Goal: Obtain resource: Download file/media

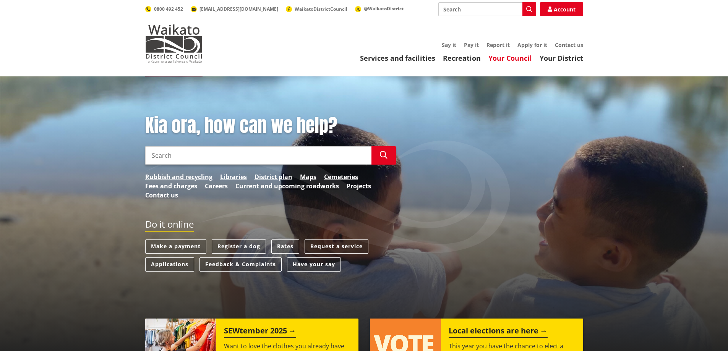
click at [510, 57] on link "Your Council" at bounding box center [510, 57] width 44 height 9
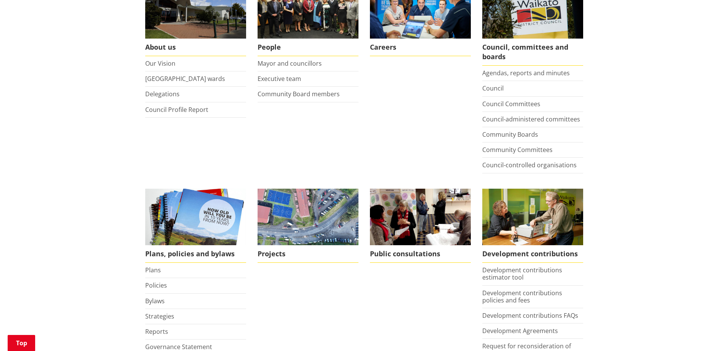
scroll to position [191, 0]
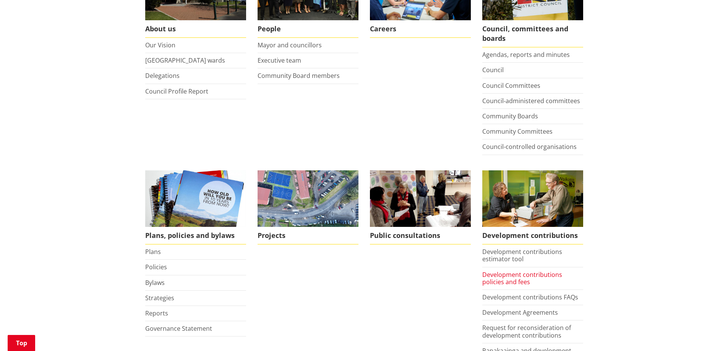
click at [510, 280] on link "Development contributions policies and fees" at bounding box center [522, 278] width 80 height 16
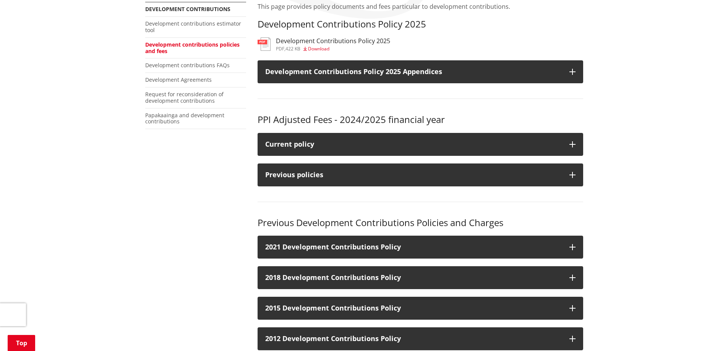
scroll to position [153, 0]
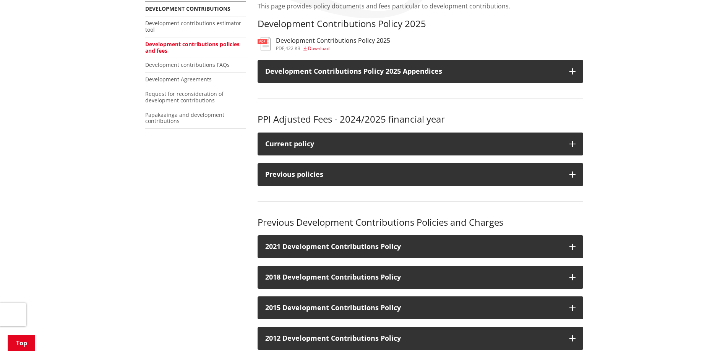
click at [315, 46] on span "Download" at bounding box center [318, 48] width 21 height 6
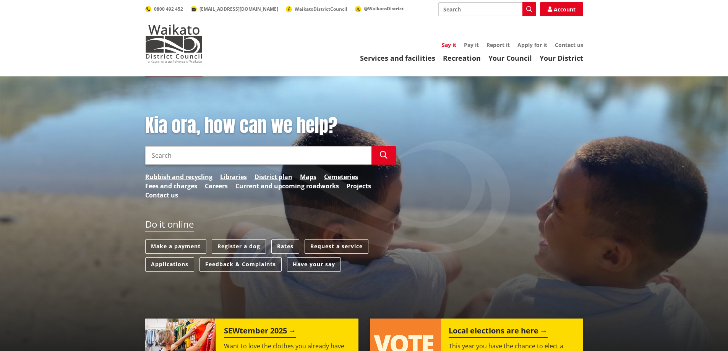
click at [448, 44] on link "Say it" at bounding box center [449, 44] width 15 height 7
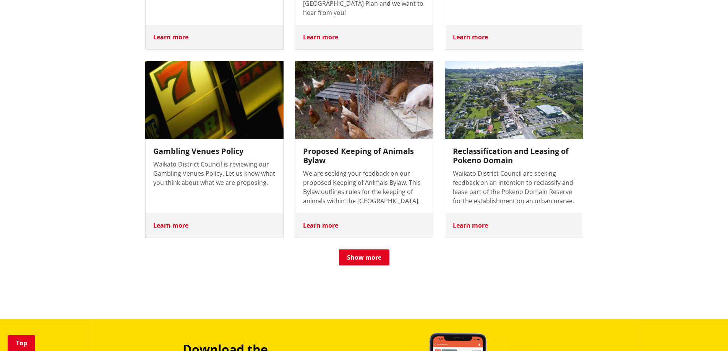
scroll to position [726, 0]
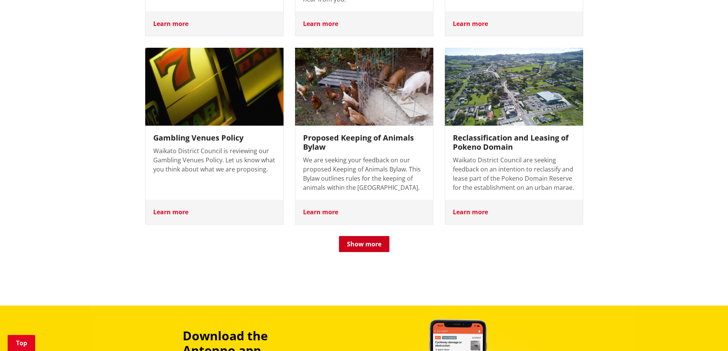
click at [362, 236] on button "Show more" at bounding box center [364, 244] width 50 height 16
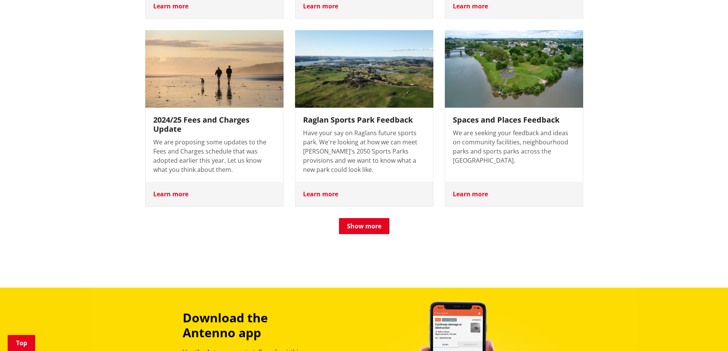
scroll to position [955, 0]
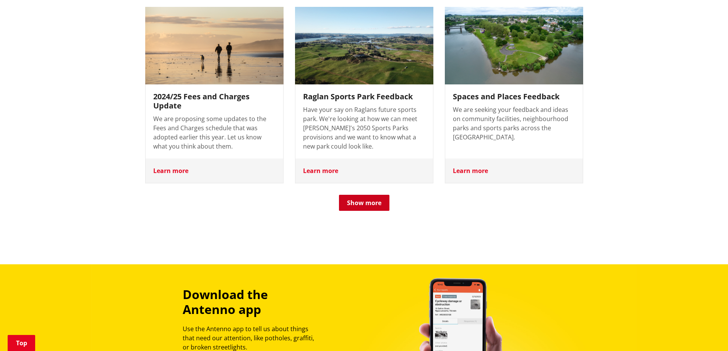
click at [362, 195] on button "Show more" at bounding box center [364, 203] width 50 height 16
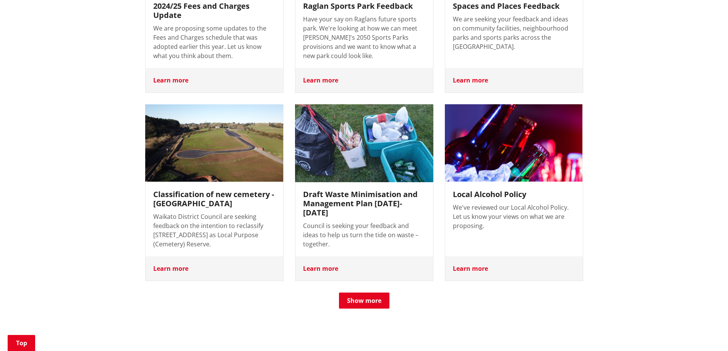
scroll to position [1069, 0]
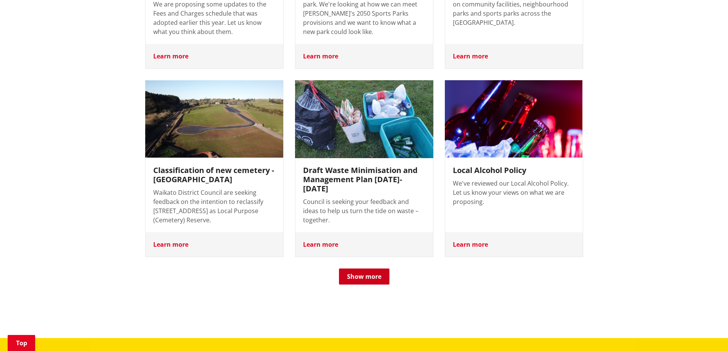
click at [363, 269] on button "Show more" at bounding box center [364, 277] width 50 height 16
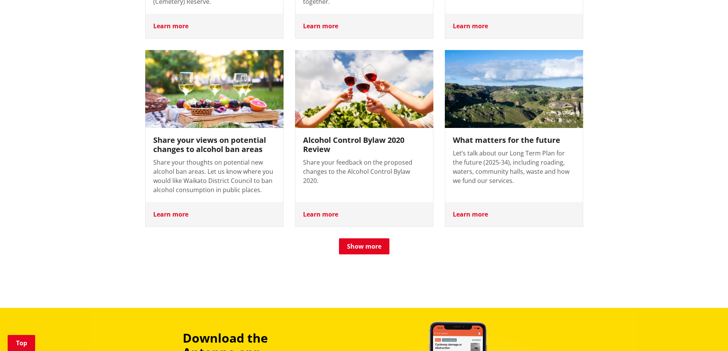
scroll to position [1299, 0]
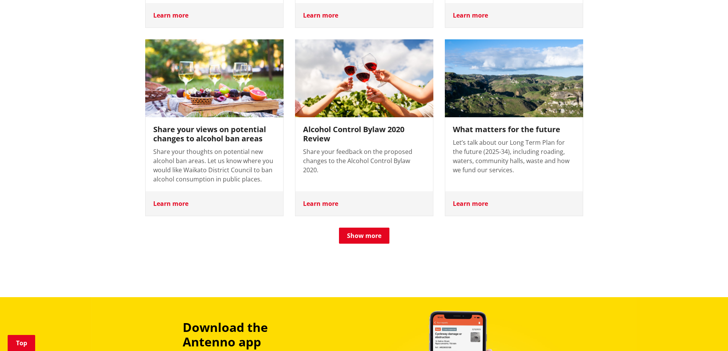
click at [475, 191] on div "Learn more" at bounding box center [514, 203] width 138 height 24
